Goal: Task Accomplishment & Management: Complete application form

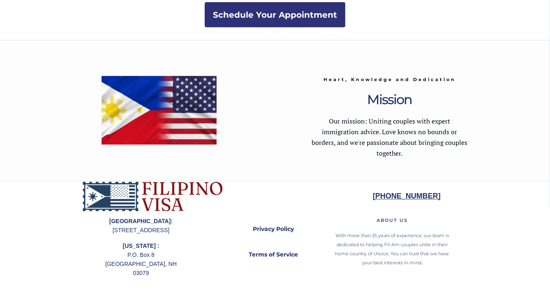
scroll to position [1674, 0]
